Goal: Information Seeking & Learning: Learn about a topic

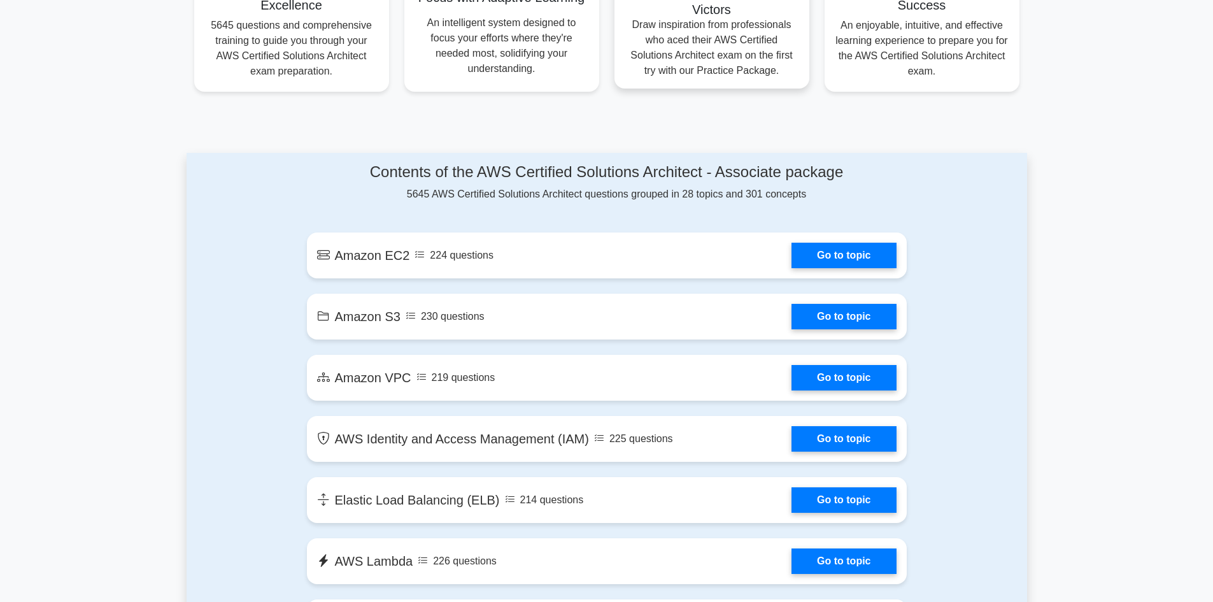
scroll to position [1146, 0]
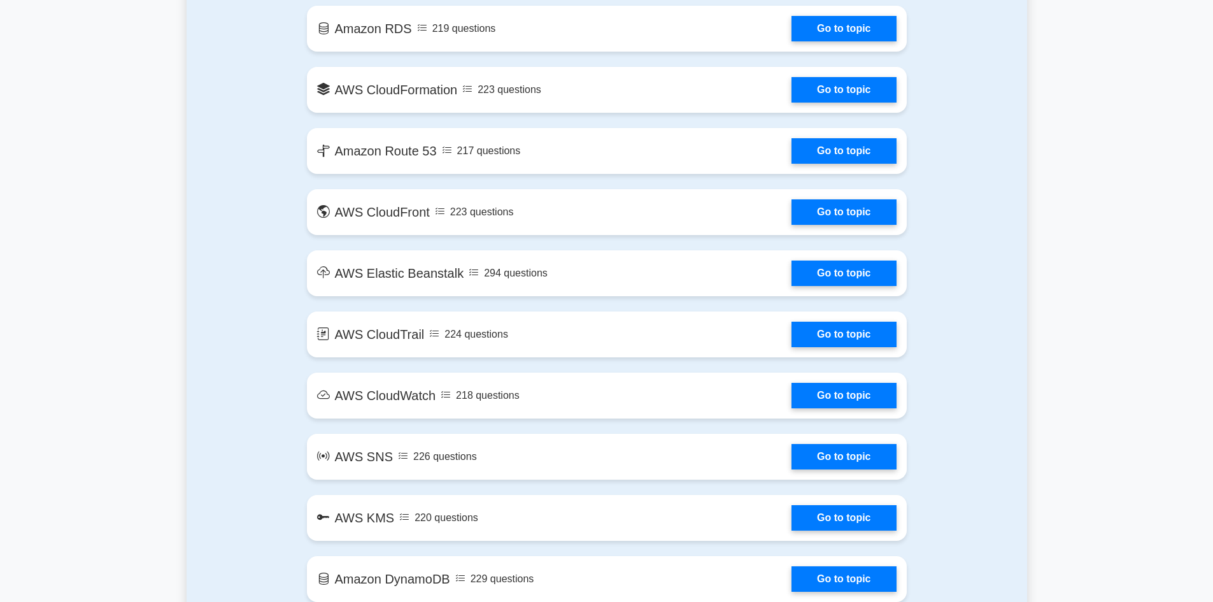
drag, startPoint x: 808, startPoint y: 218, endPoint x: 169, endPoint y: 251, distance: 640.6
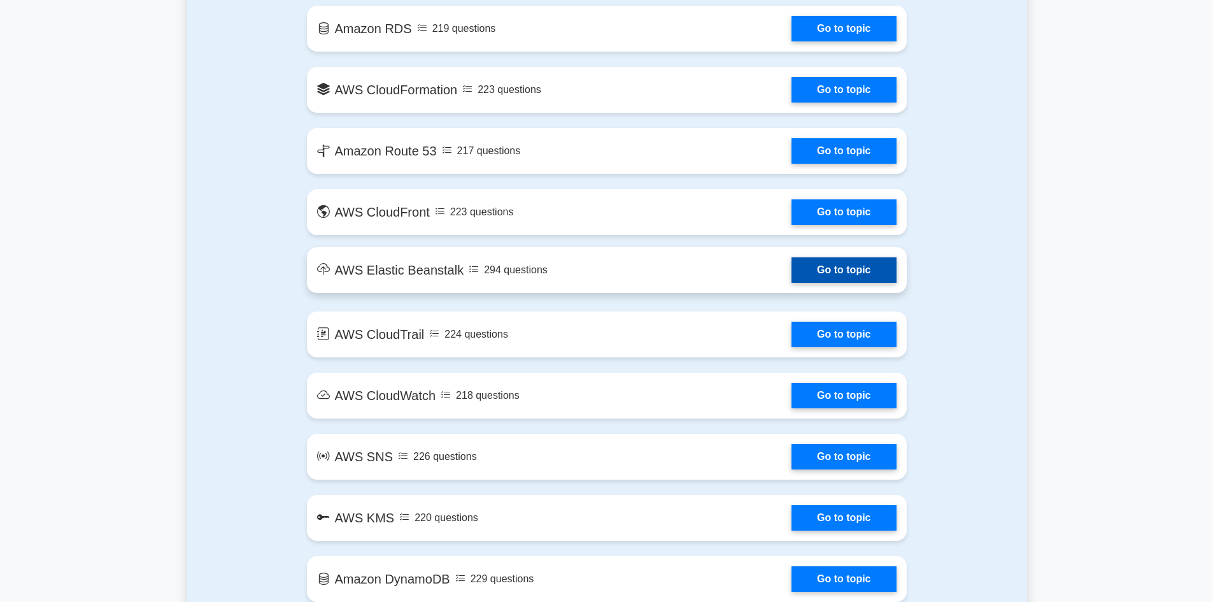
click at [791, 281] on link "Go to topic" at bounding box center [843, 269] width 104 height 25
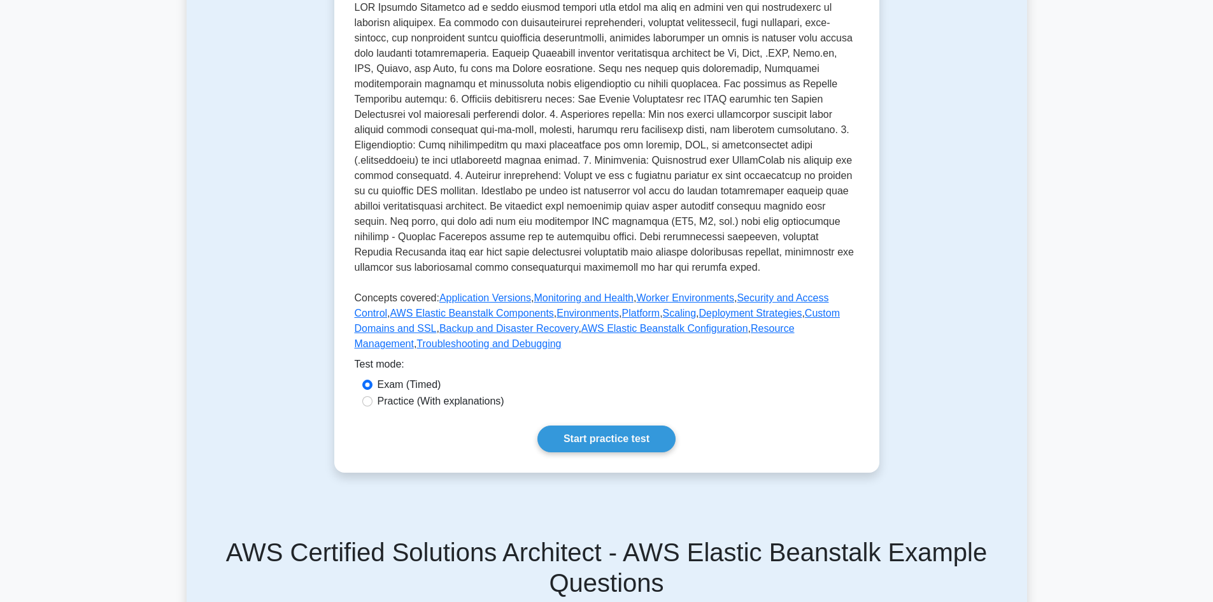
scroll to position [127, 0]
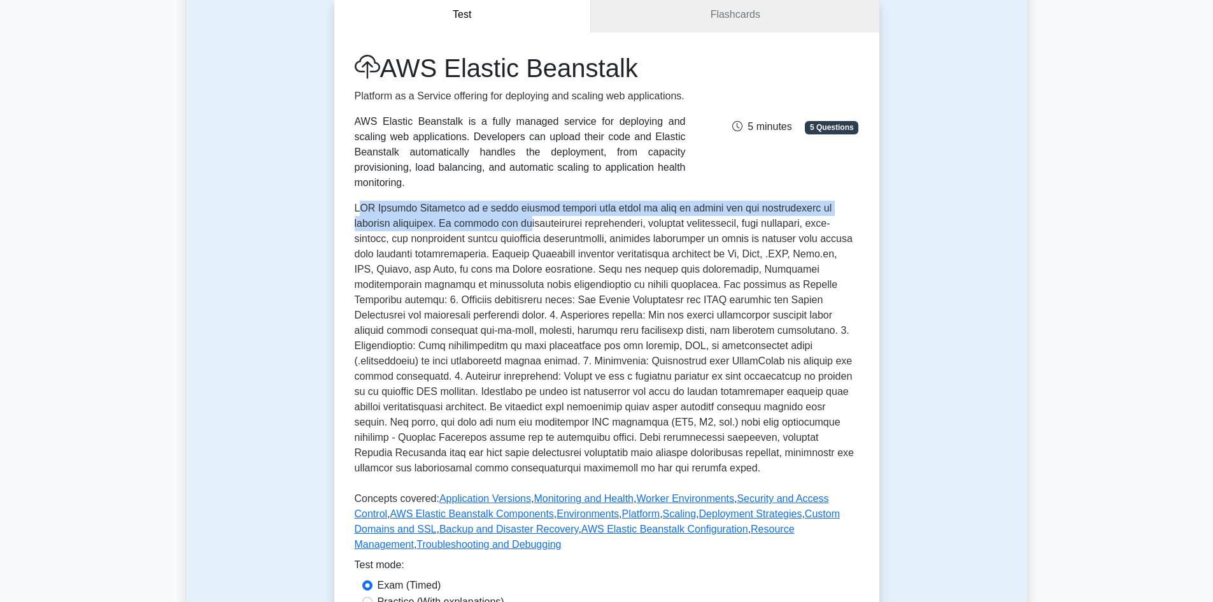
drag, startPoint x: 360, startPoint y: 194, endPoint x: 616, endPoint y: 209, distance: 256.4
click at [532, 209] on p at bounding box center [607, 341] width 504 height 280
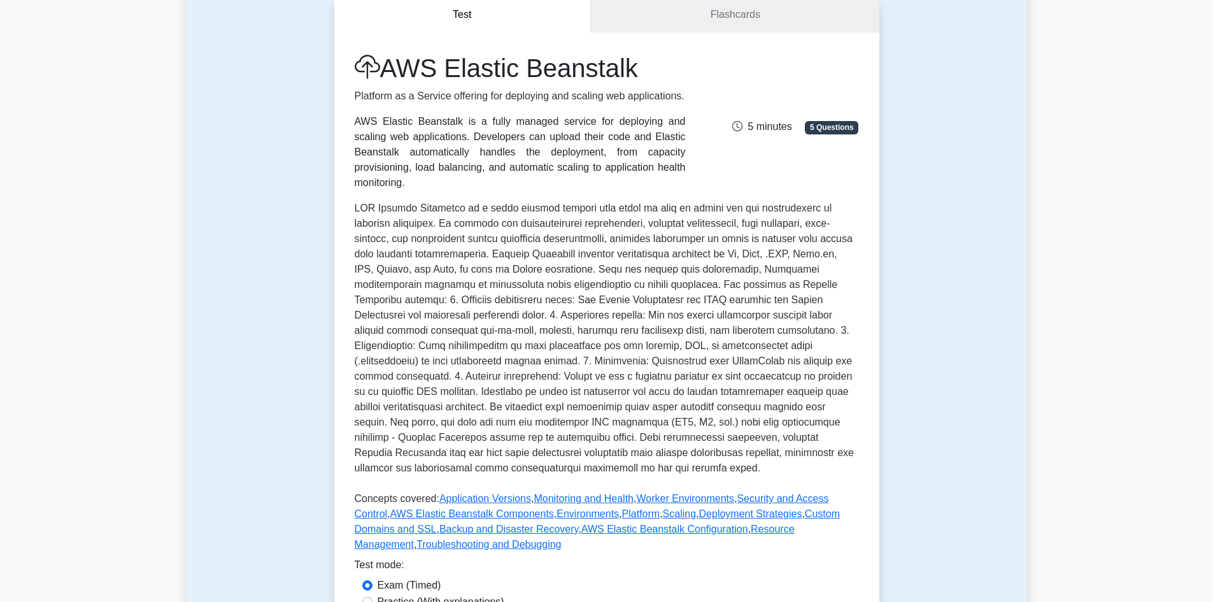
click at [623, 270] on p at bounding box center [607, 341] width 504 height 280
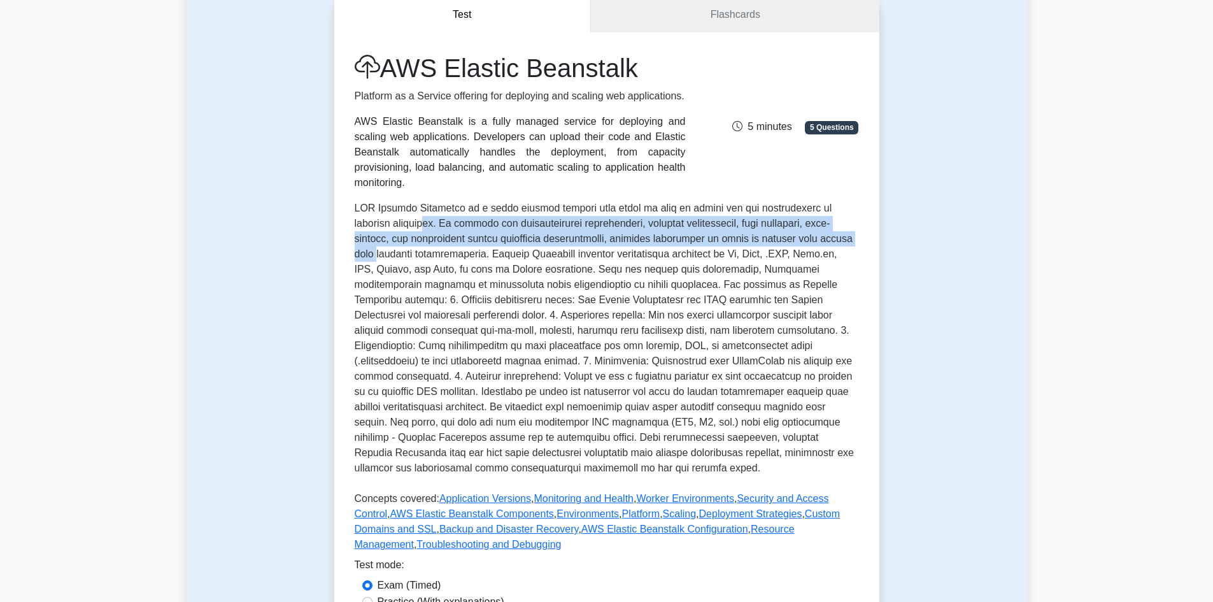
drag, startPoint x: 390, startPoint y: 209, endPoint x: 812, endPoint y: 225, distance: 421.7
click at [812, 225] on p at bounding box center [607, 341] width 504 height 280
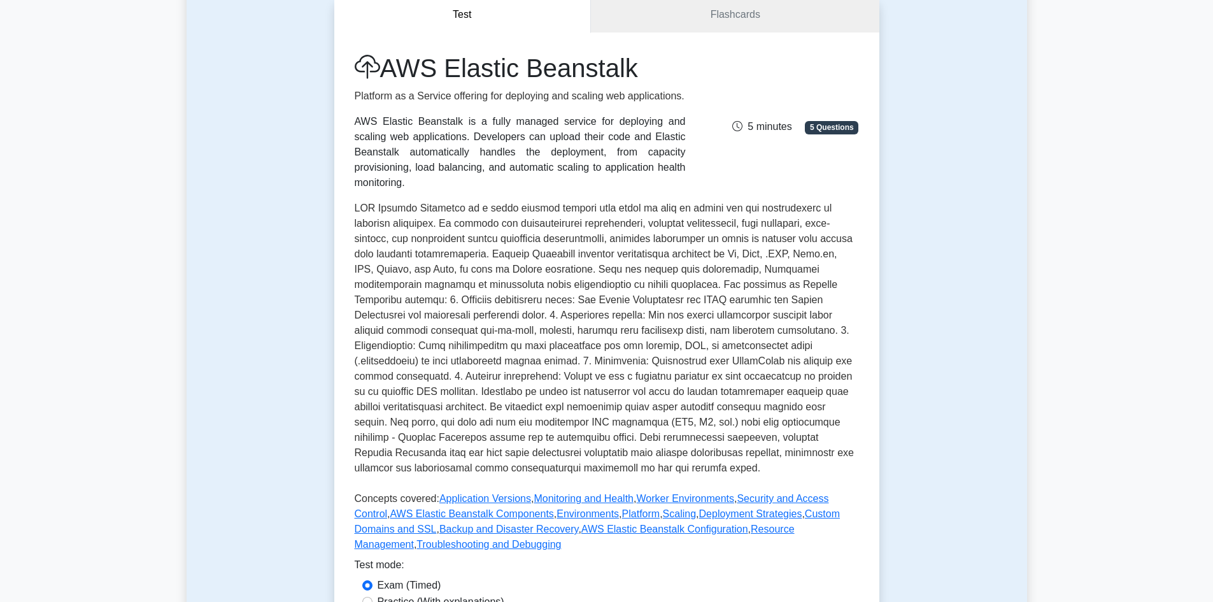
click at [807, 311] on p at bounding box center [607, 341] width 504 height 280
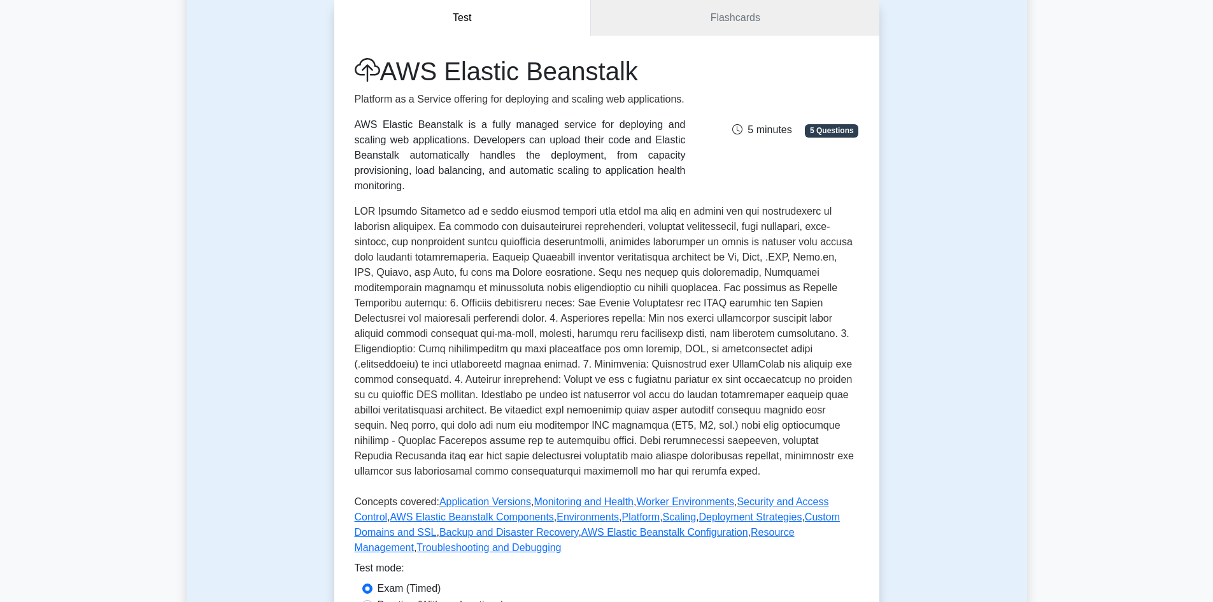
click at [954, 299] on div "Test Flashcards AWS Elastic Beanstalk Platform as a Service offering for deploy…" at bounding box center [607, 337] width 840 height 737
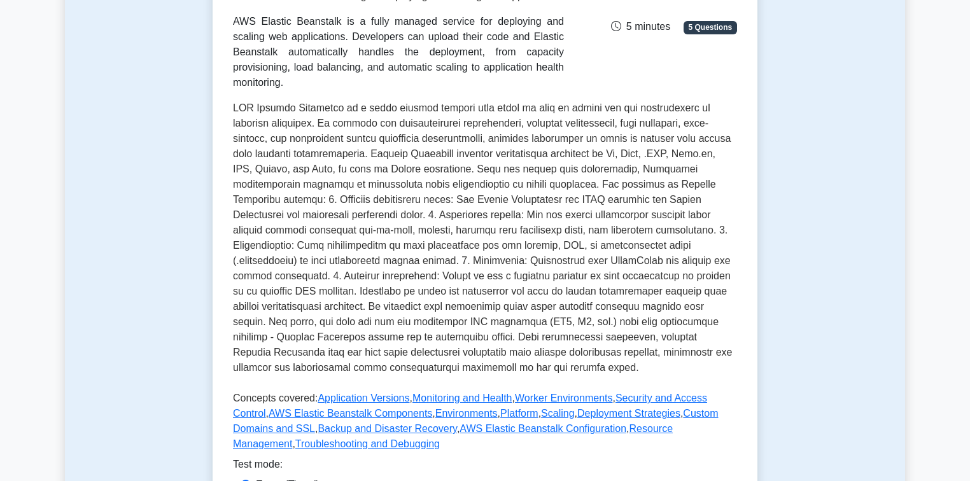
scroll to position [229, 0]
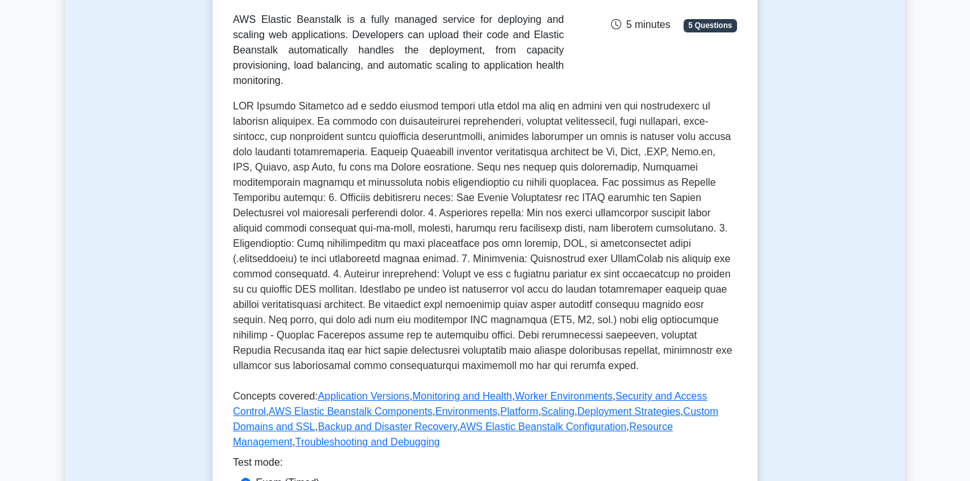
click at [749, 336] on div "AWS Elastic Beanstalk Platform as a Service offering for deploying and scaling …" at bounding box center [485, 251] width 545 height 640
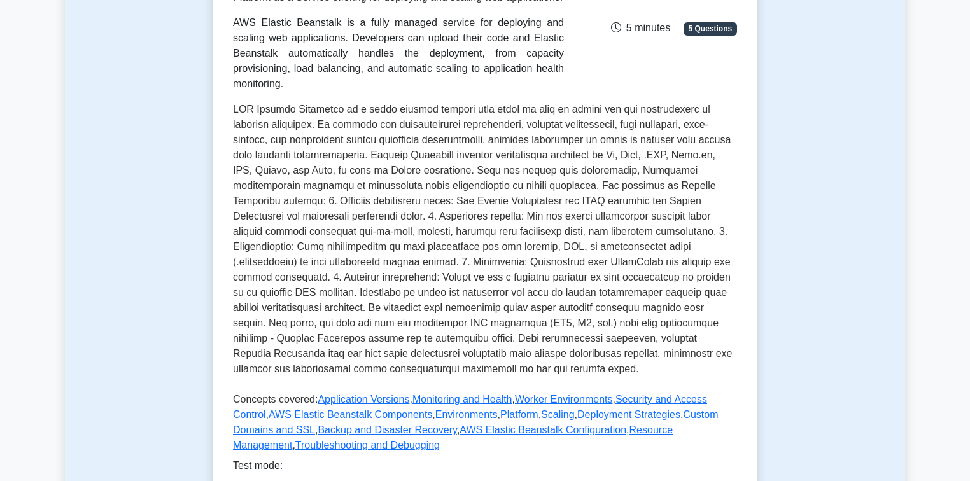
click at [764, 351] on div "Test Flashcards AWS Elastic Beanstalk Platform as a Service offering for deploy…" at bounding box center [485, 236] width 560 height 737
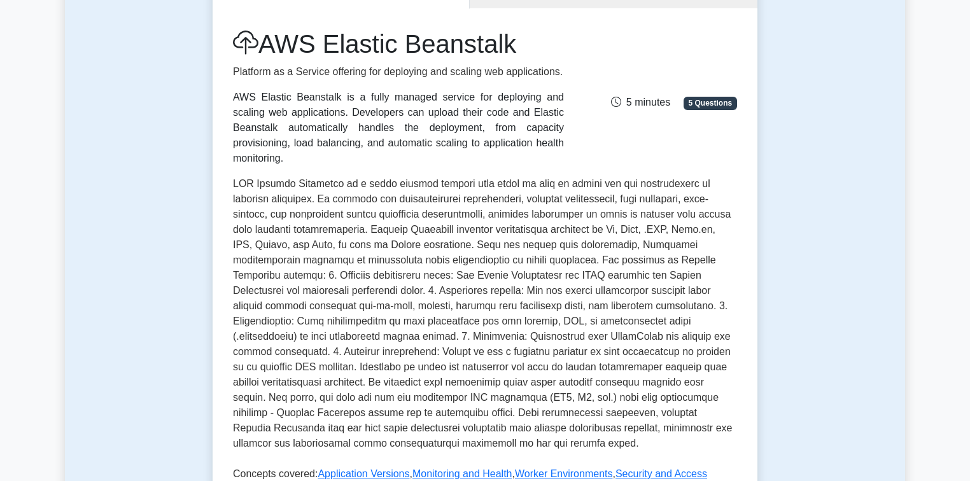
scroll to position [153, 0]
